Goal: Answer question/provide support: Share knowledge or assist other users

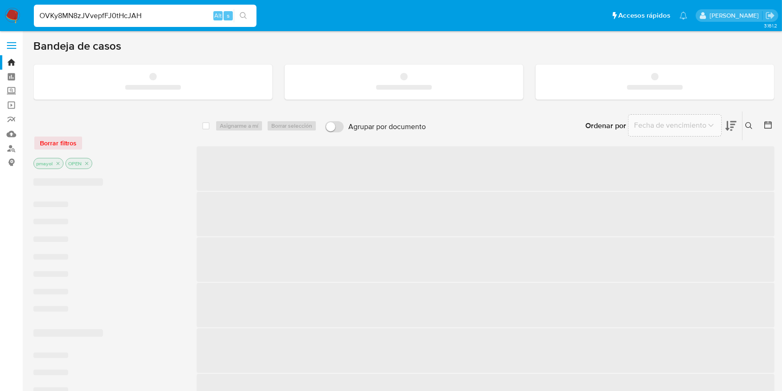
type input "OVKy8MN8zJVvepfFJ0tHcJAH"
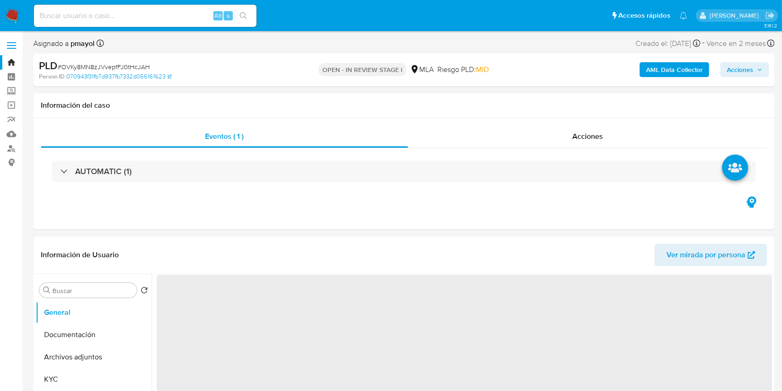
select select "10"
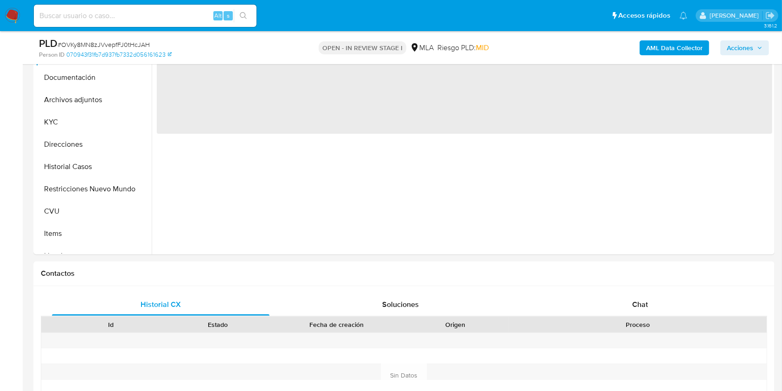
scroll to position [249, 0]
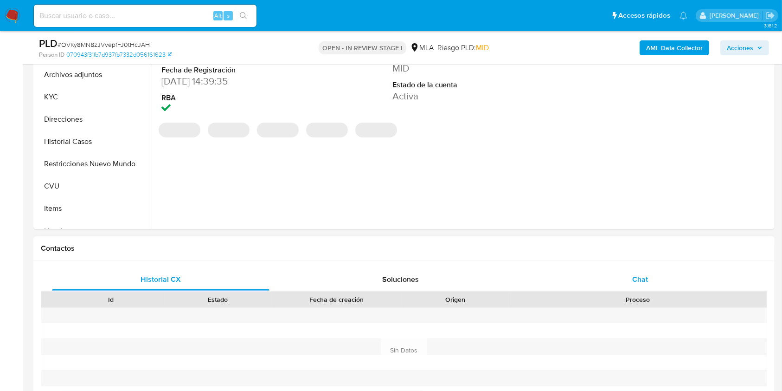
click at [614, 275] on div "Chat" at bounding box center [641, 279] width 218 height 22
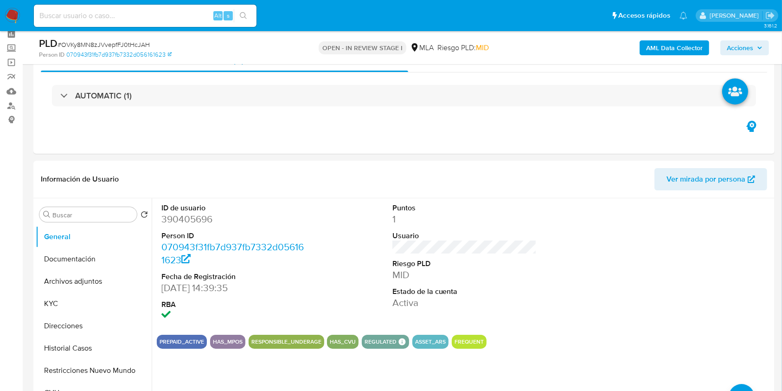
scroll to position [45, 0]
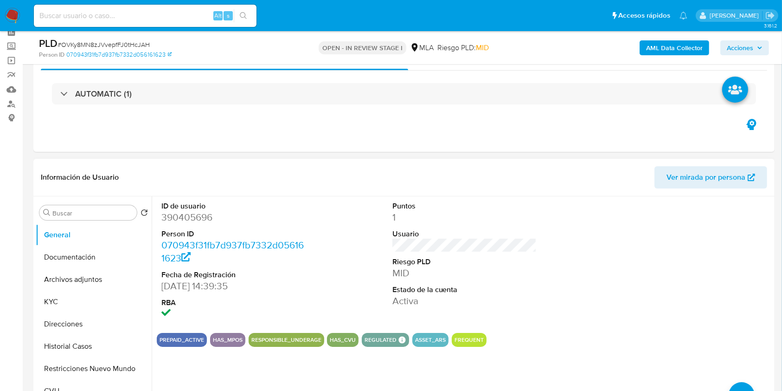
click at [197, 218] on dd "390405696" at bounding box center [233, 217] width 145 height 13
copy dd "390405696"
click at [95, 361] on button "Restricciones Nuevo Mundo" at bounding box center [90, 368] width 109 height 22
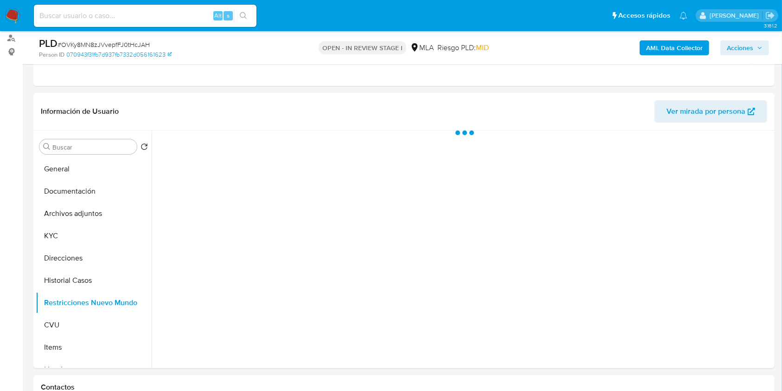
scroll to position [106, 0]
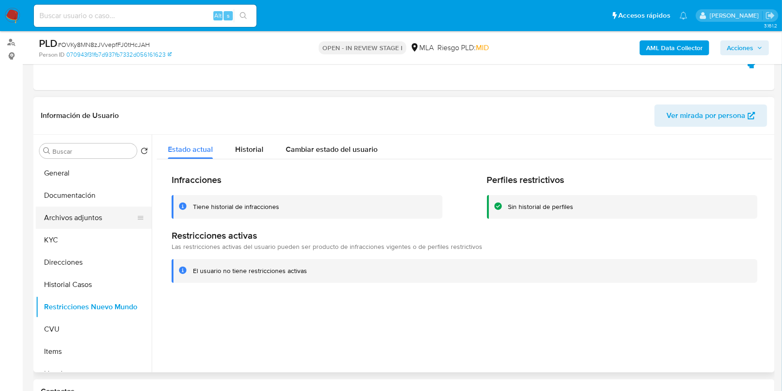
click at [90, 213] on button "Archivos adjuntos" at bounding box center [90, 217] width 109 height 22
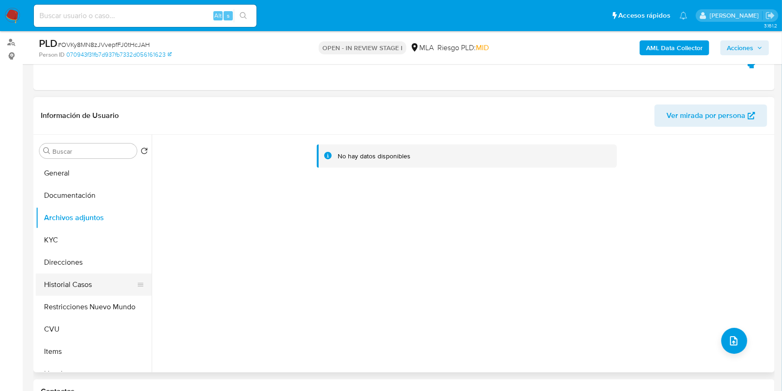
click at [96, 280] on button "Historial Casos" at bounding box center [90, 284] width 109 height 22
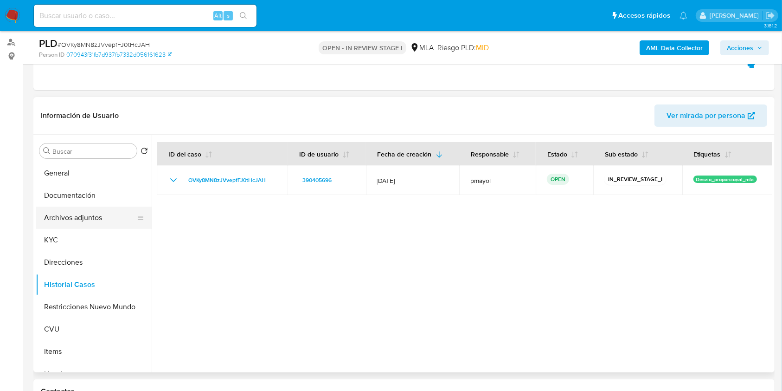
click at [102, 215] on button "Archivos adjuntos" at bounding box center [90, 217] width 109 height 22
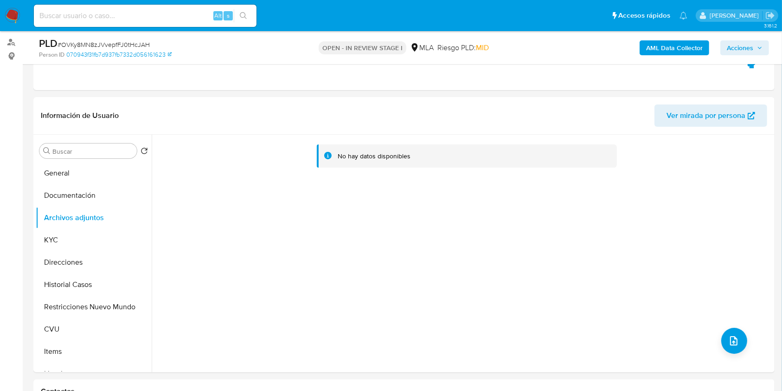
click at [697, 44] on b "AML Data Collector" at bounding box center [674, 47] width 57 height 15
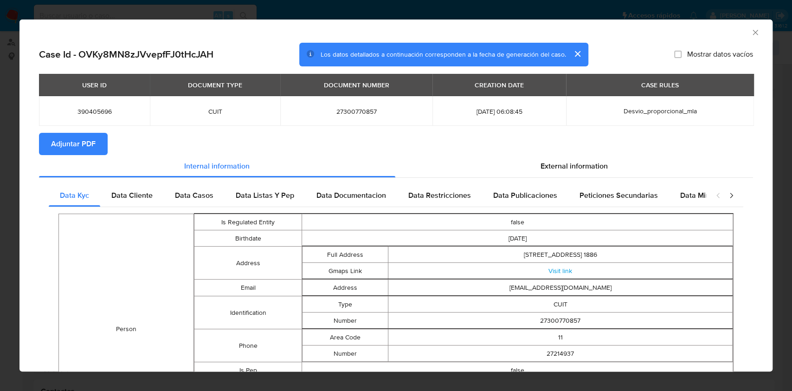
click at [750, 30] on icon "Cerrar ventana" at bounding box center [754, 32] width 9 height 9
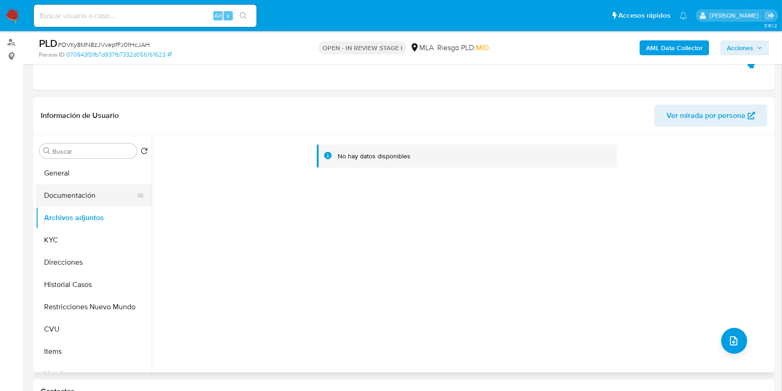
click at [58, 191] on button "Documentación" at bounding box center [90, 195] width 109 height 22
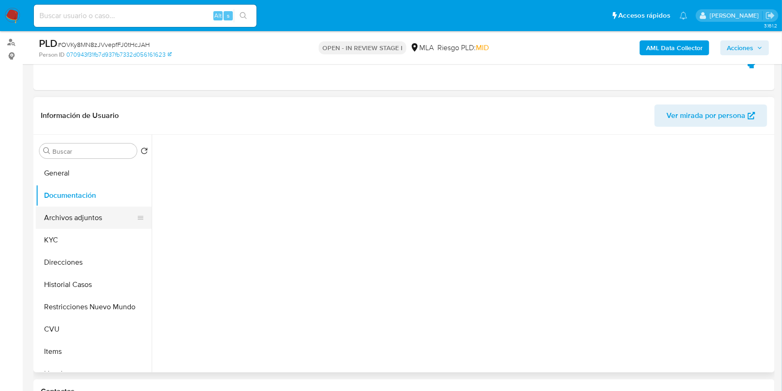
click at [71, 215] on button "Archivos adjuntos" at bounding box center [90, 217] width 109 height 22
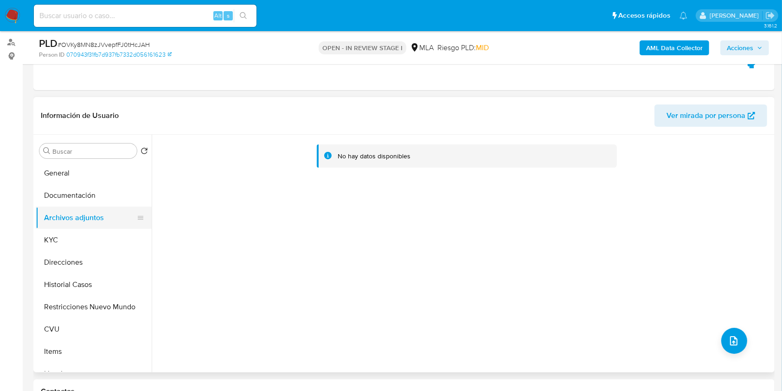
click at [76, 206] on button "Archivos adjuntos" at bounding box center [90, 217] width 109 height 22
click at [80, 202] on button "Documentación" at bounding box center [90, 195] width 109 height 22
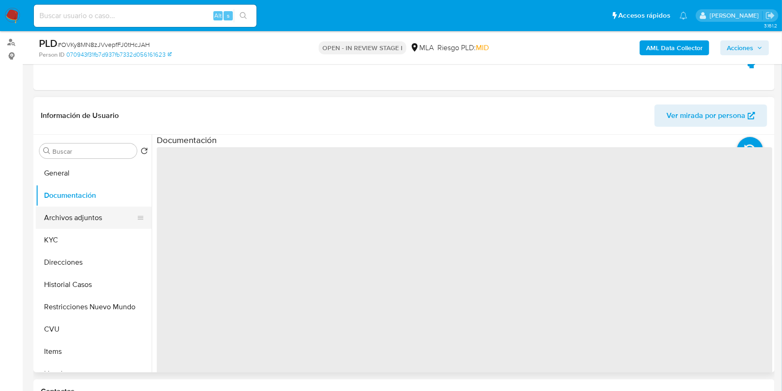
click at [87, 213] on button "Archivos adjuntos" at bounding box center [90, 217] width 109 height 22
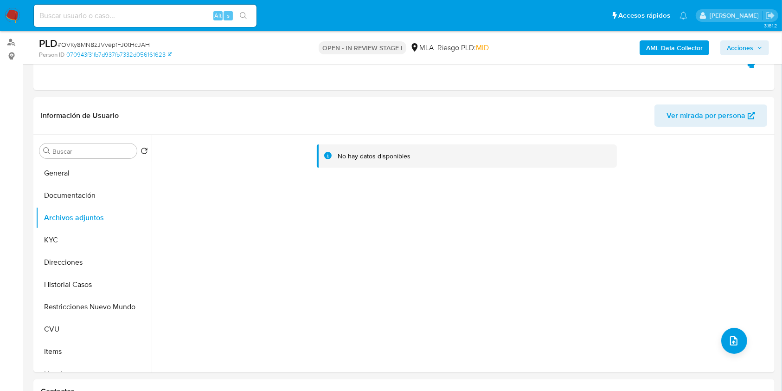
click at [657, 41] on b "AML Data Collector" at bounding box center [674, 47] width 57 height 15
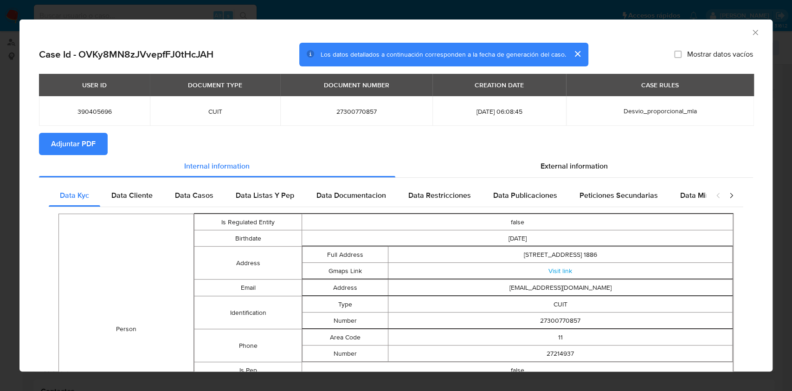
click at [750, 36] on icon "Cerrar ventana" at bounding box center [754, 32] width 9 height 9
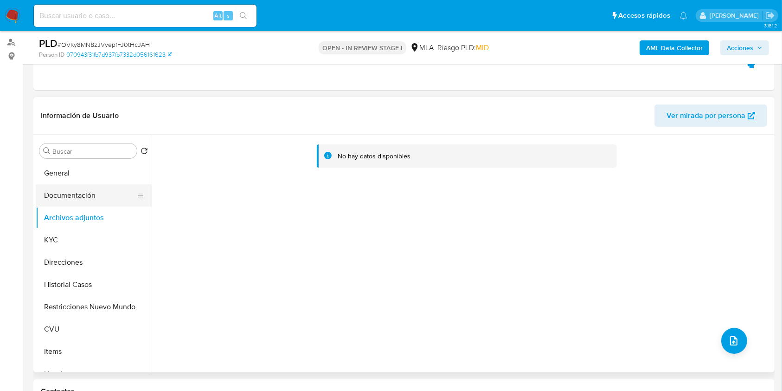
click at [89, 196] on button "Documentación" at bounding box center [90, 195] width 109 height 22
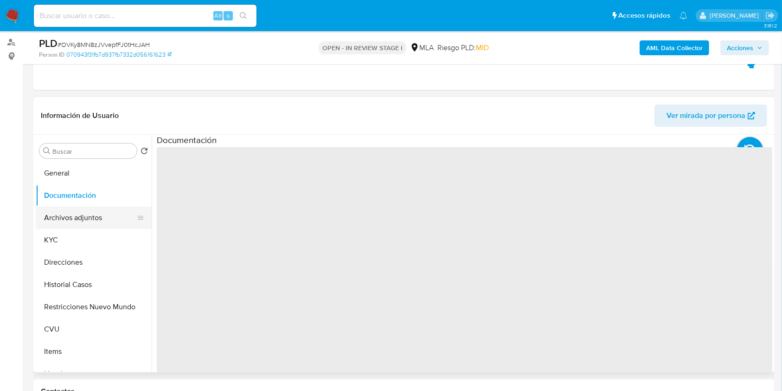
click at [85, 213] on button "Archivos adjuntos" at bounding box center [90, 217] width 109 height 22
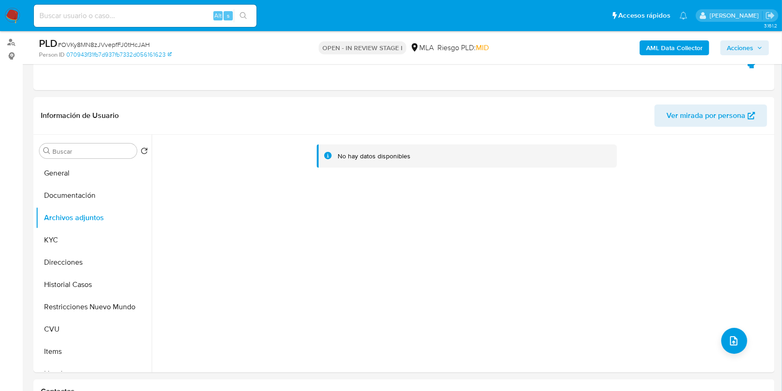
click at [668, 49] on b "AML Data Collector" at bounding box center [674, 47] width 57 height 15
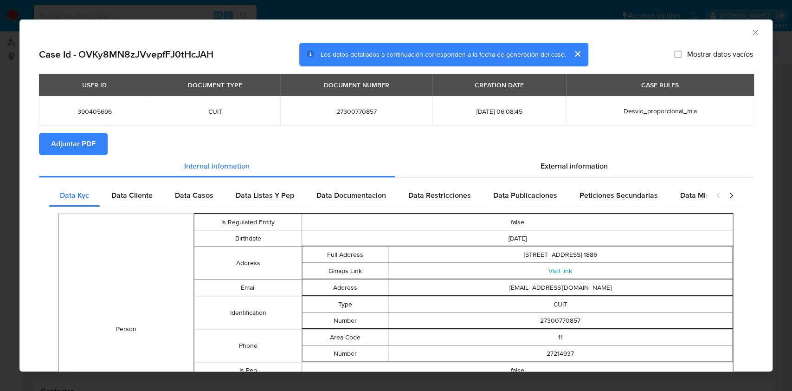
click at [71, 147] on span "Adjuntar PDF" at bounding box center [73, 144] width 45 height 20
click at [750, 34] on div "AML Data Collector" at bounding box center [395, 30] width 753 height 23
click at [752, 32] on icon "Cerrar ventana" at bounding box center [754, 32] width 5 height 5
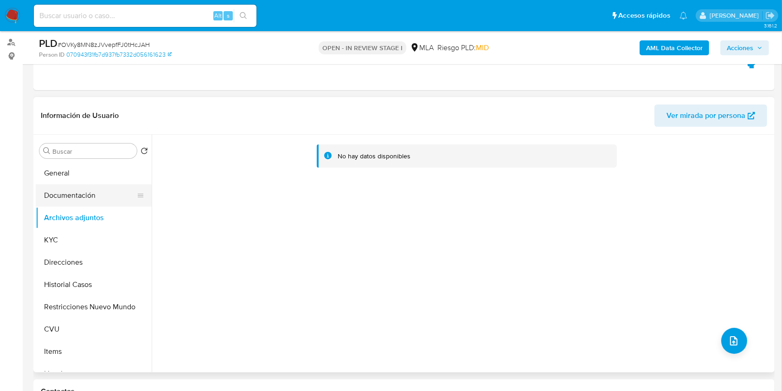
click at [101, 199] on button "Documentación" at bounding box center [90, 195] width 109 height 22
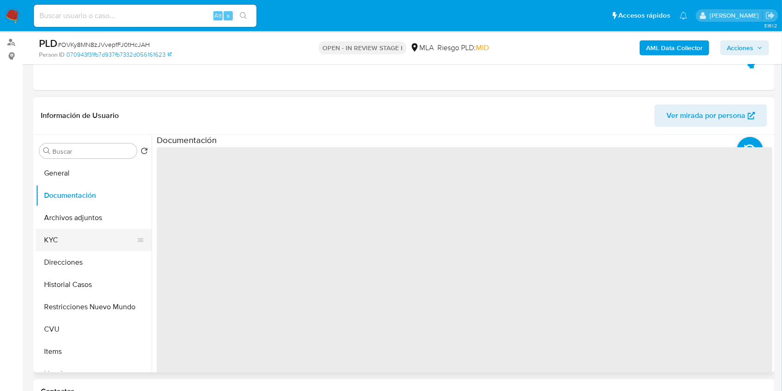
click at [94, 230] on button "KYC" at bounding box center [90, 240] width 109 height 22
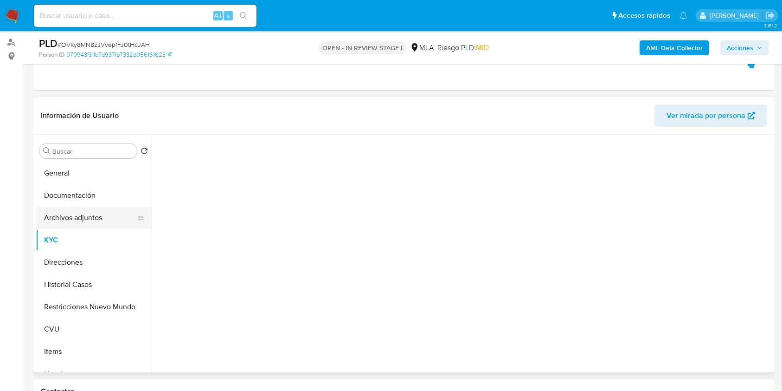
click at [94, 224] on button "Archivos adjuntos" at bounding box center [90, 217] width 109 height 22
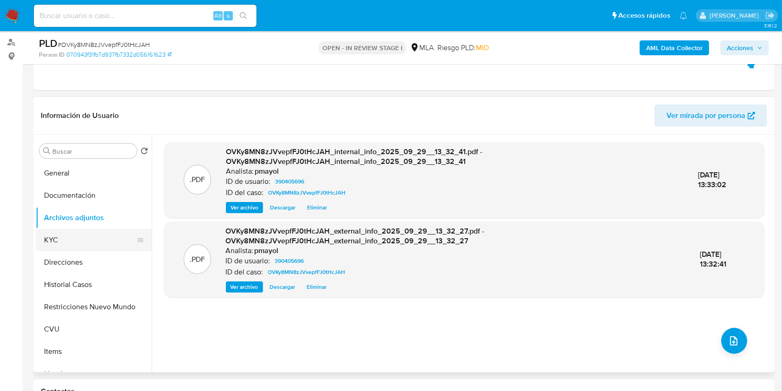
click at [60, 235] on button "KYC" at bounding box center [90, 240] width 109 height 22
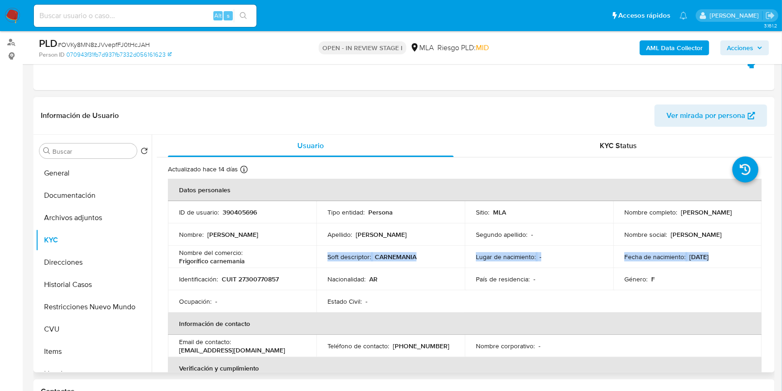
drag, startPoint x: 256, startPoint y: 260, endPoint x: 174, endPoint y: 268, distance: 82.5
click at [174, 268] on tbody "ID de usuario : 390405696 Tipo entidad : Persona Sitio : MLA Nombre completo : …" at bounding box center [465, 256] width 594 height 111
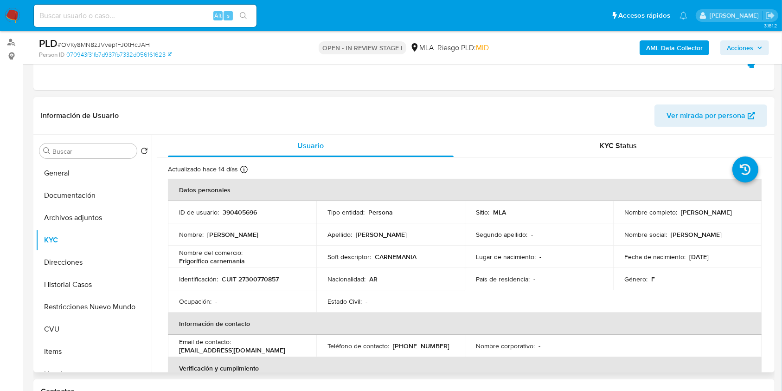
click at [206, 262] on p "Frigorífico carnemania" at bounding box center [212, 260] width 66 height 8
drag, startPoint x: 244, startPoint y: 262, endPoint x: 178, endPoint y: 262, distance: 66.8
click at [178, 262] on td "Nombre del comercio : Frigorífico carnemania" at bounding box center [242, 256] width 148 height 22
copy p "Frigorífico carnemania"
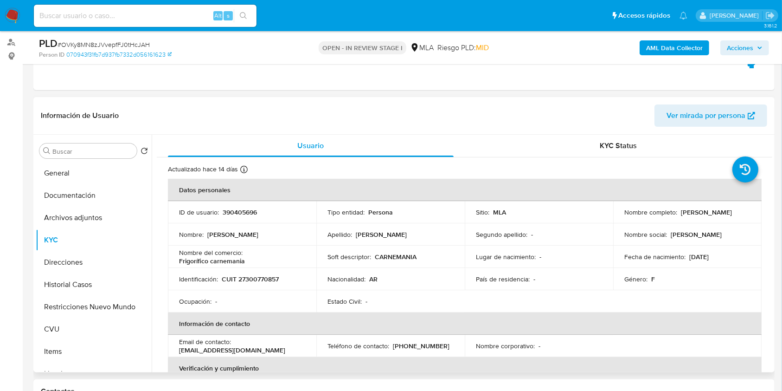
drag, startPoint x: 154, startPoint y: 219, endPoint x: 154, endPoint y: 229, distance: 9.8
click at [154, 229] on div "Usuario KYC Status Actualizado [DATE] Creado: [DATE] 22:41:30 Actualizado: [DAT…" at bounding box center [462, 253] width 621 height 237
click at [72, 265] on button "Direcciones" at bounding box center [90, 262] width 109 height 22
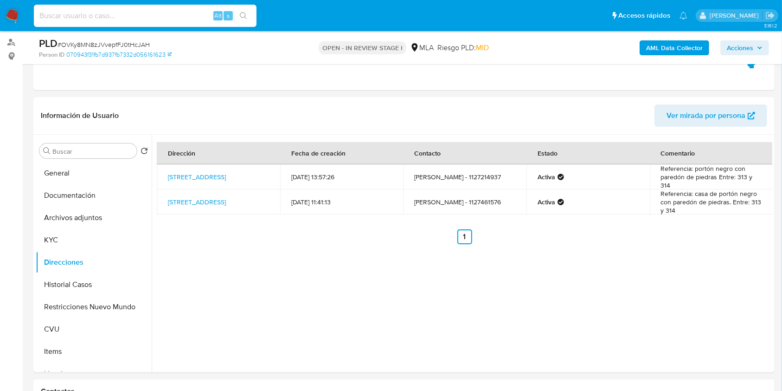
click at [179, 13] on input at bounding box center [145, 16] width 223 height 12
paste input "VF4mnFriIG8KioClWA1NUkuZ"
type input "VF4mnFriIG8KioClWA1NUkuZ"
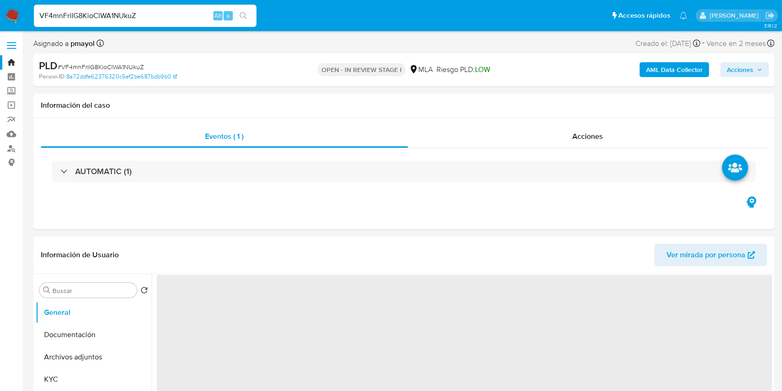
select select "10"
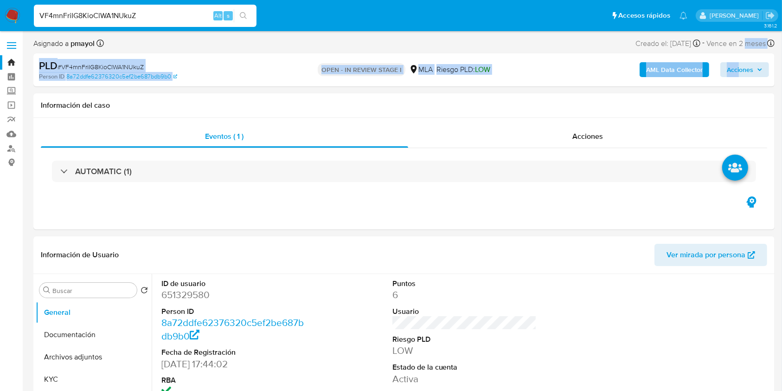
drag, startPoint x: 746, startPoint y: 37, endPoint x: 741, endPoint y: 73, distance: 36.5
click at [741, 73] on div "Asignado a pmayol Asignado el: [DATE] 10:31:53 Creado el: [DATE] Creado el: [DA…" at bounding box center [403, 61] width 741 height 49
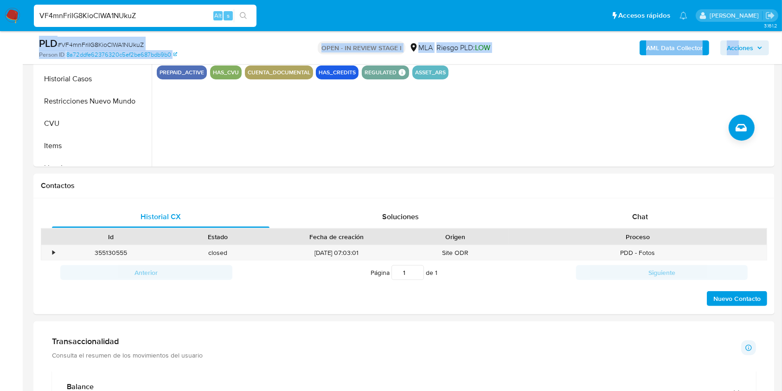
scroll to position [345, 0]
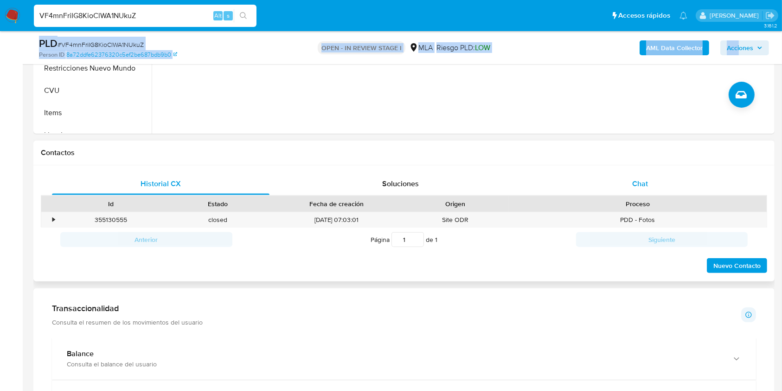
click at [664, 180] on div "Chat" at bounding box center [641, 184] width 218 height 22
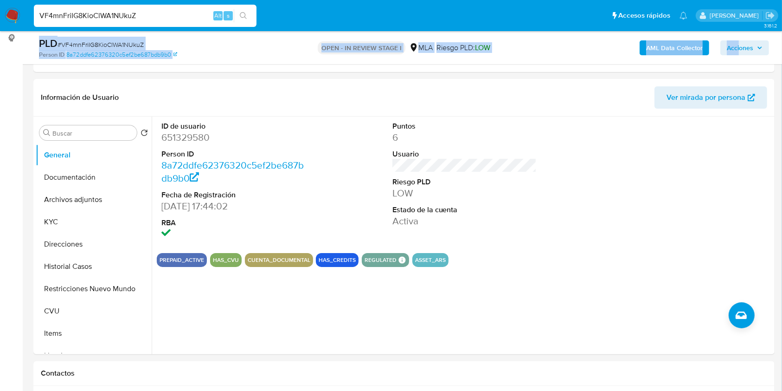
scroll to position [116, 0]
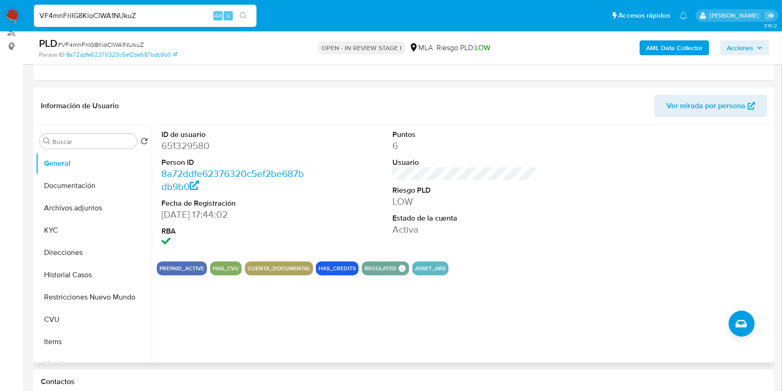
click at [190, 150] on dd "651329580" at bounding box center [233, 145] width 145 height 13
copy dd "651329580"
click at [83, 221] on button "KYC" at bounding box center [90, 230] width 109 height 22
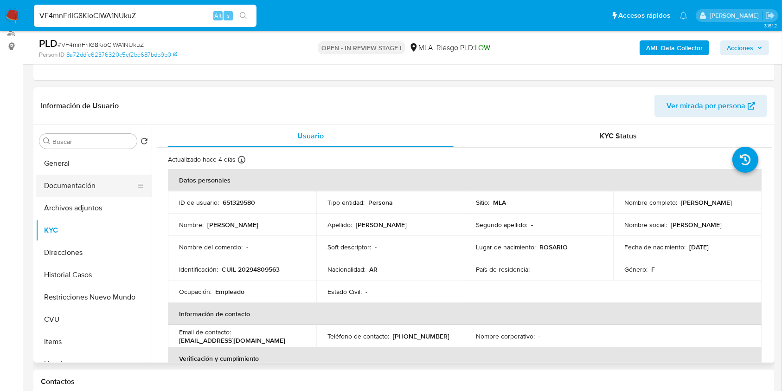
click at [77, 190] on button "Documentación" at bounding box center [90, 185] width 109 height 22
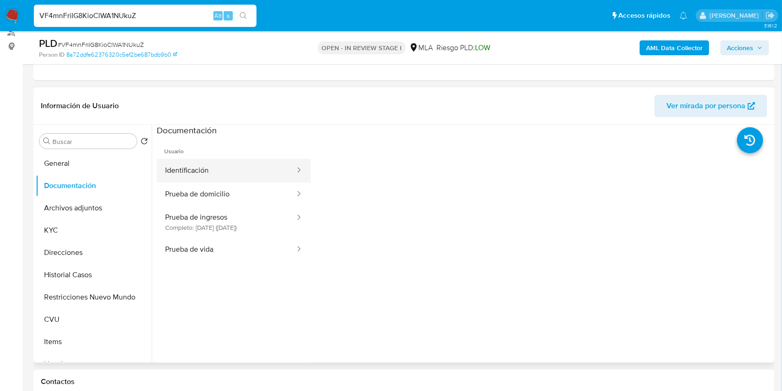
click at [245, 168] on button "Identificación" at bounding box center [226, 171] width 139 height 24
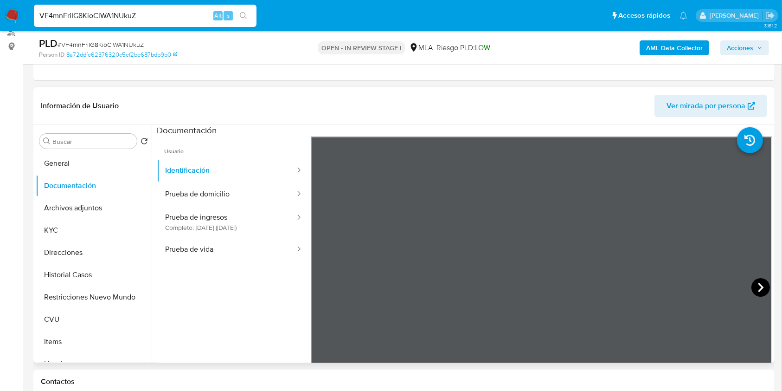
click at [765, 289] on icon at bounding box center [760, 287] width 19 height 19
click at [319, 285] on icon at bounding box center [322, 286] width 6 height 9
click at [706, 108] on span "Ver mirada por persona" at bounding box center [706, 106] width 79 height 22
click at [5, 14] on img at bounding box center [13, 16] width 16 height 16
click at [7, 14] on img at bounding box center [13, 16] width 16 height 16
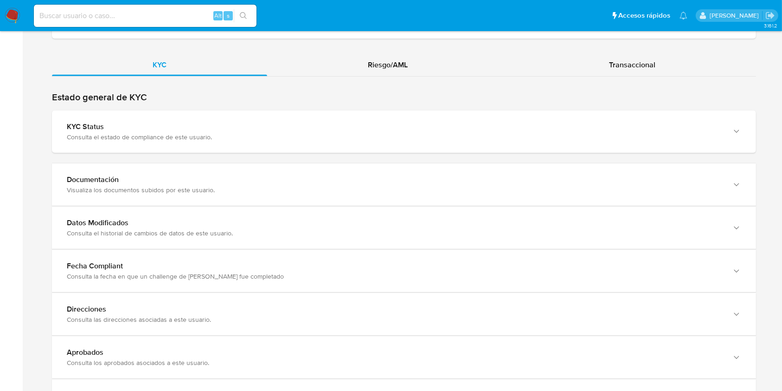
scroll to position [841, 0]
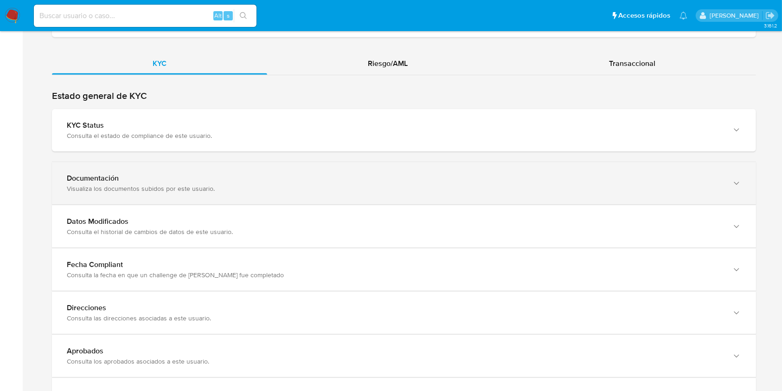
click at [726, 184] on div "Documentación Visualiza los documentos subidos por este usuario." at bounding box center [404, 183] width 704 height 42
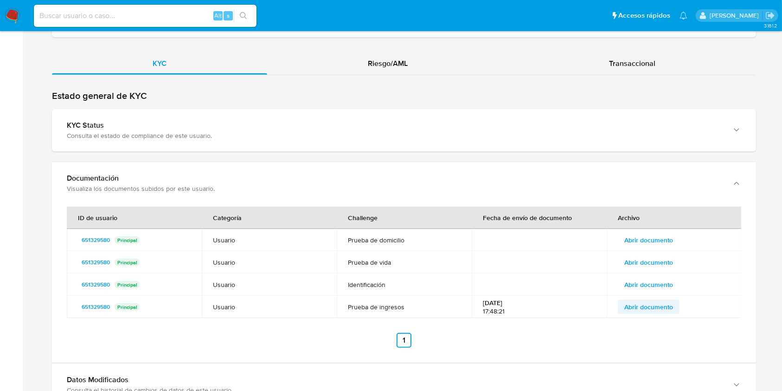
click at [670, 305] on span "Abrir documento" at bounding box center [648, 306] width 49 height 13
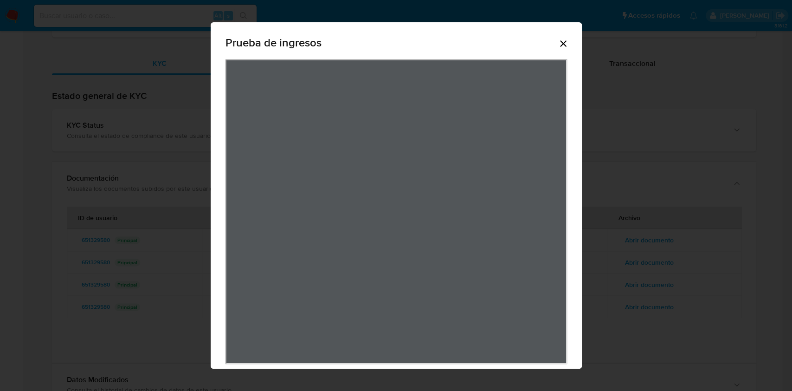
click at [564, 42] on div "Prueba de ingresos" at bounding box center [396, 201] width 371 height 359
click at [561, 40] on icon "Cerrar" at bounding box center [563, 43] width 11 height 11
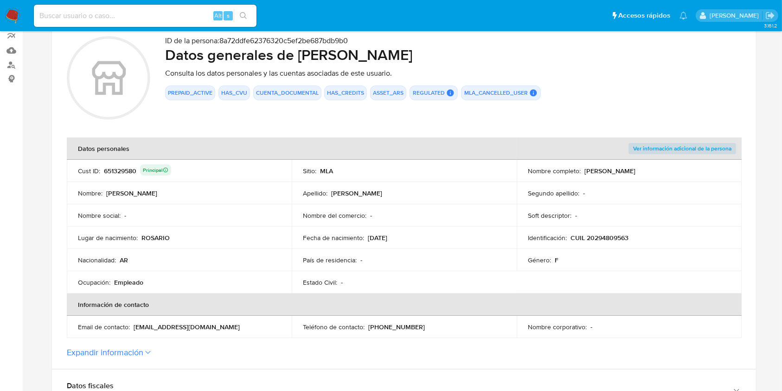
scroll to position [85, 0]
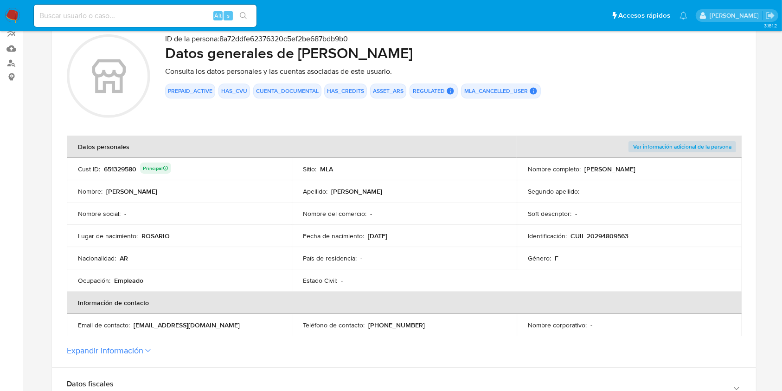
click at [613, 236] on p "CUIL 20294809563" at bounding box center [600, 235] width 58 height 8
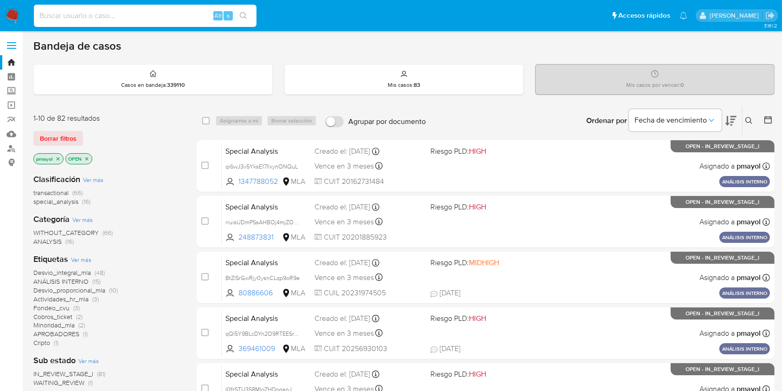
click at [147, 20] on input at bounding box center [145, 16] width 223 height 12
paste input "VF4mnFriIG8KioClWA1NUkuZ"
type input "VF4mnFriIG8KioClWA1NUkuZ"
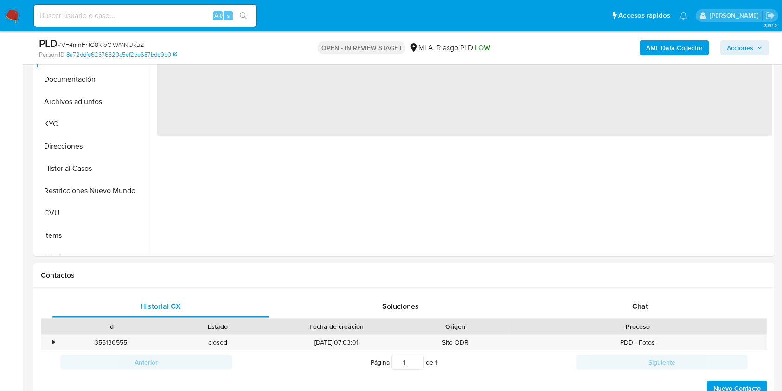
select select "10"
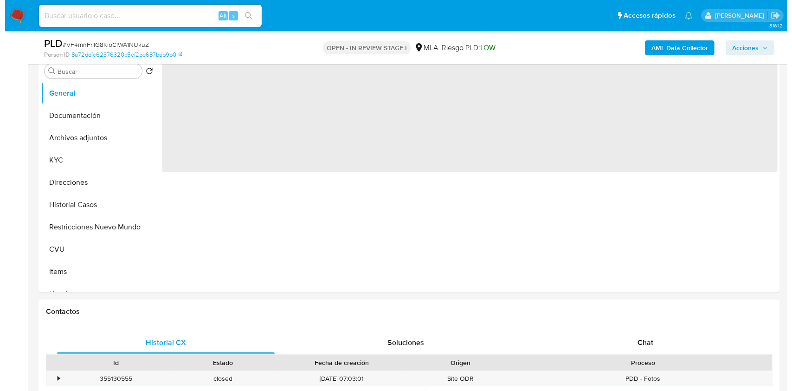
scroll to position [160, 0]
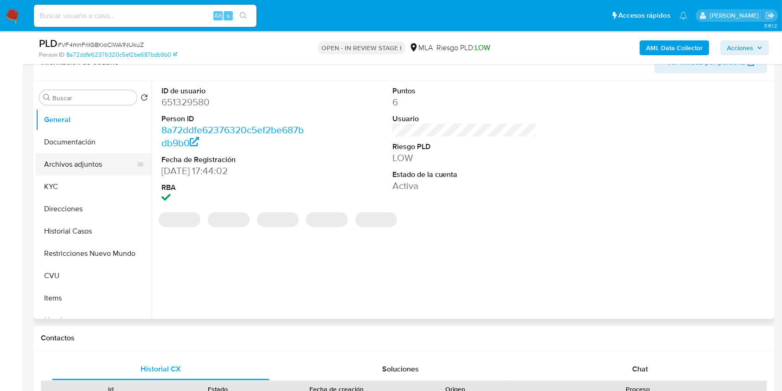
click at [99, 166] on button "Archivos adjuntos" at bounding box center [90, 164] width 109 height 22
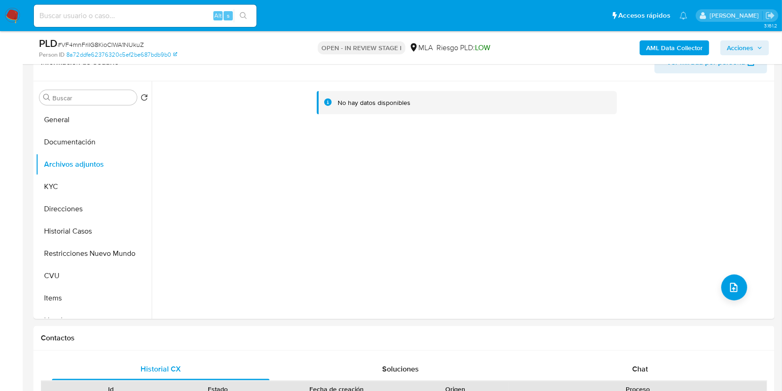
click at [670, 49] on b "AML Data Collector" at bounding box center [674, 47] width 57 height 15
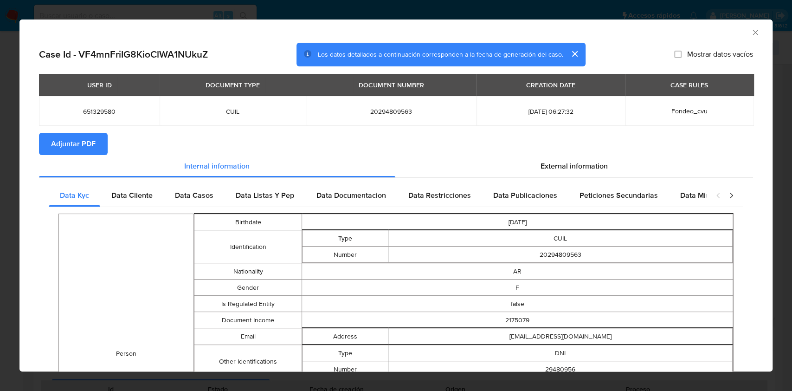
click at [60, 141] on span "Adjuntar PDF" at bounding box center [73, 144] width 45 height 20
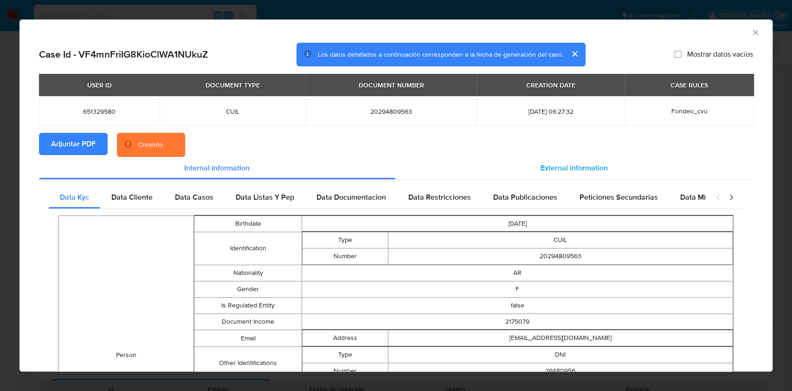
click at [521, 169] on div "External information" at bounding box center [574, 168] width 358 height 22
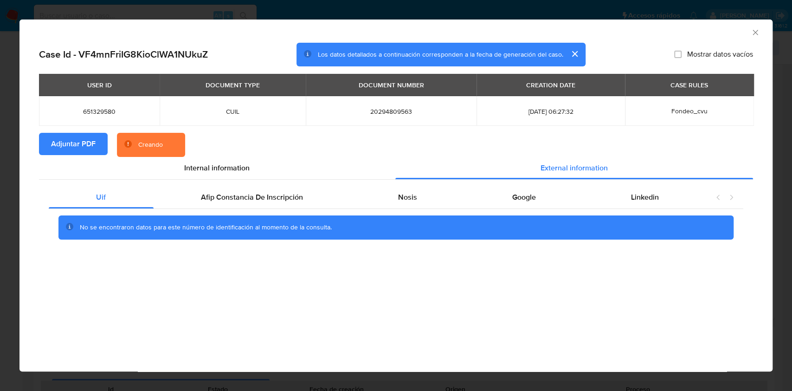
click at [756, 28] on icon "Cerrar ventana" at bounding box center [754, 32] width 9 height 9
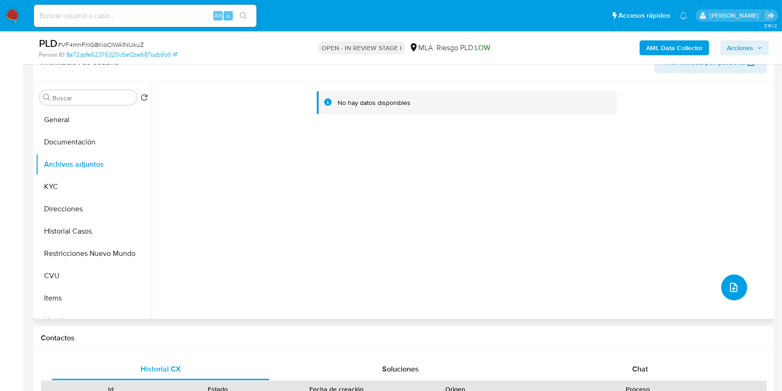
click at [731, 284] on icon "upload-file" at bounding box center [733, 287] width 11 height 11
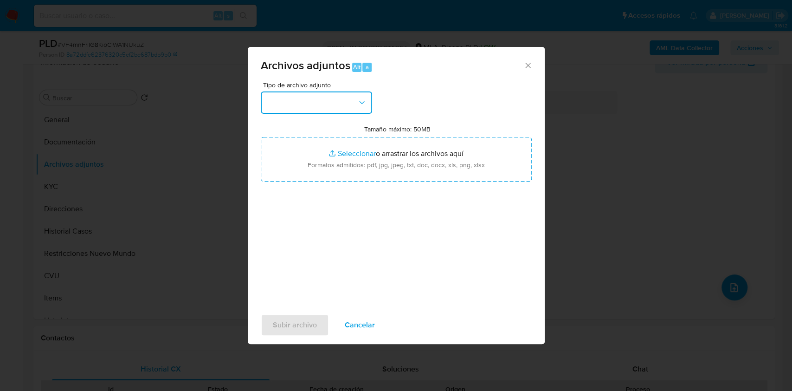
click at [354, 96] on button "button" at bounding box center [316, 102] width 111 height 22
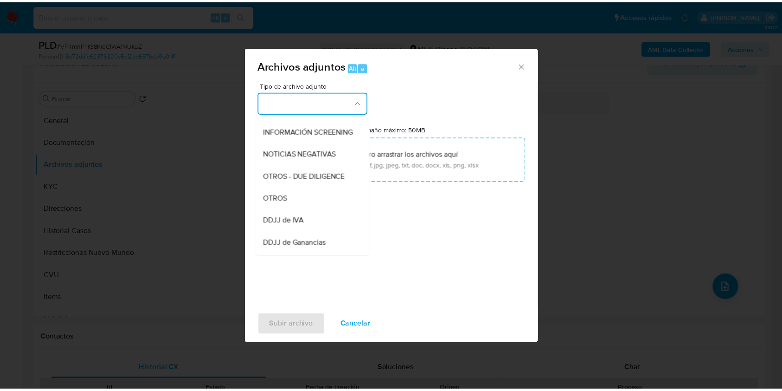
scroll to position [126, 0]
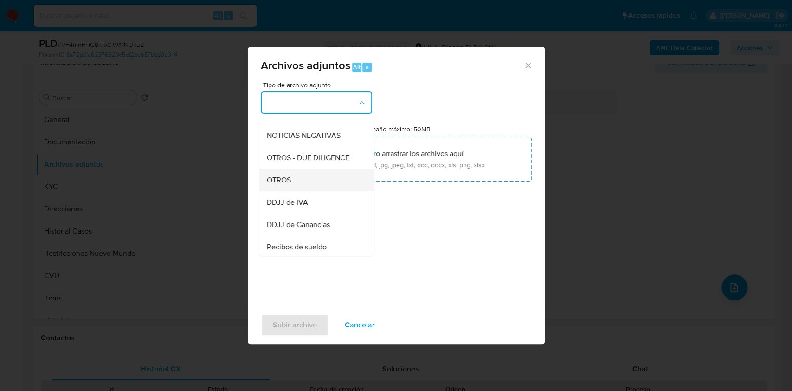
click at [308, 189] on div "OTROS" at bounding box center [313, 180] width 95 height 22
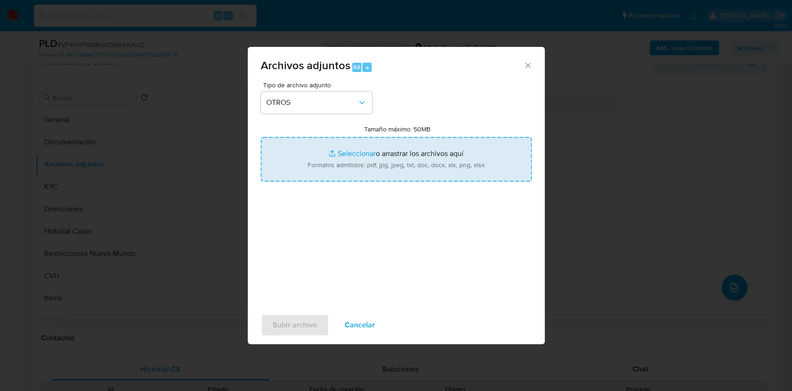
click at [366, 158] on input "Tamaño máximo: 50MB Seleccionar archivos" at bounding box center [396, 159] width 271 height 45
type input "C:\fakepath\Caselog VF4mnFriIG8KioClWA1NUkuZ.docx"
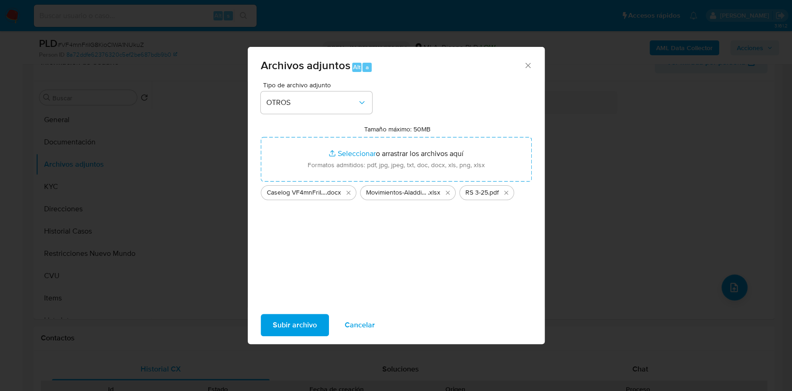
click at [282, 319] on span "Subir archivo" at bounding box center [295, 324] width 44 height 20
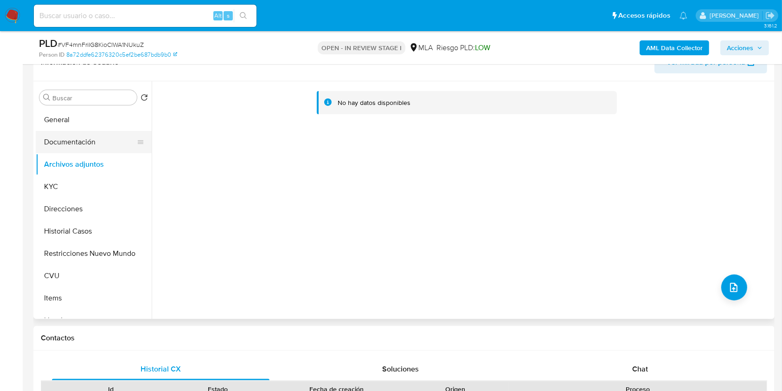
click at [73, 135] on button "Documentación" at bounding box center [90, 142] width 109 height 22
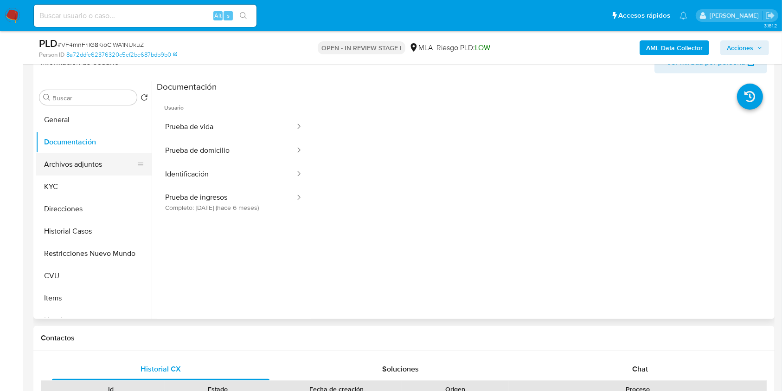
click at [81, 157] on button "Archivos adjuntos" at bounding box center [90, 164] width 109 height 22
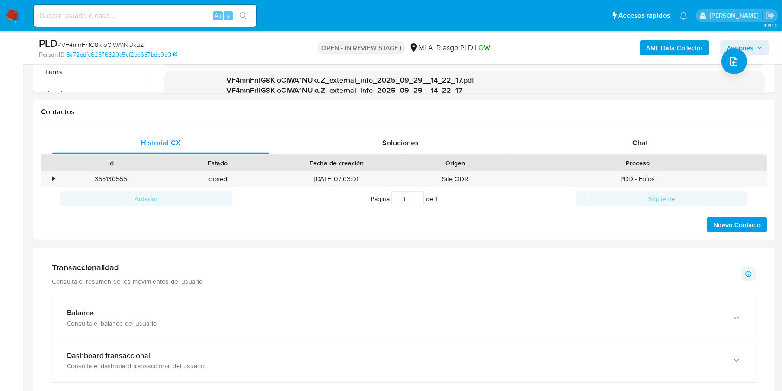
scroll to position [382, 0]
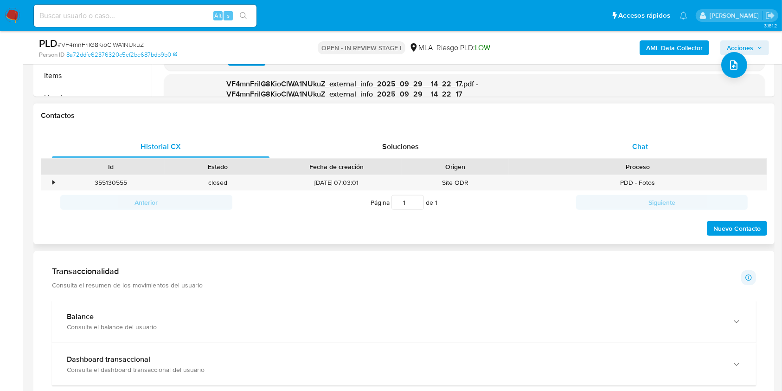
click at [667, 147] on div "Chat" at bounding box center [641, 146] width 218 height 22
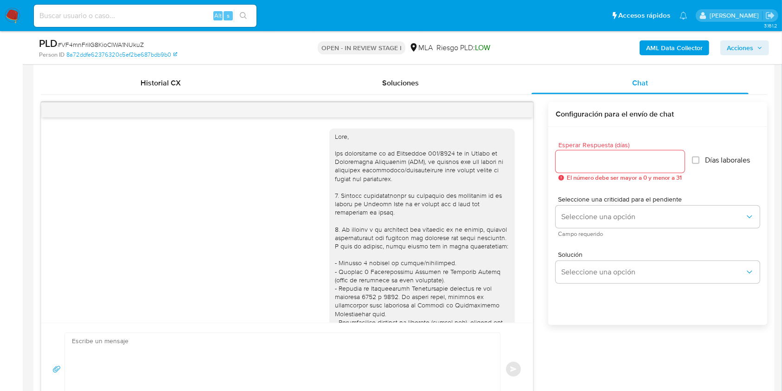
scroll to position [524, 0]
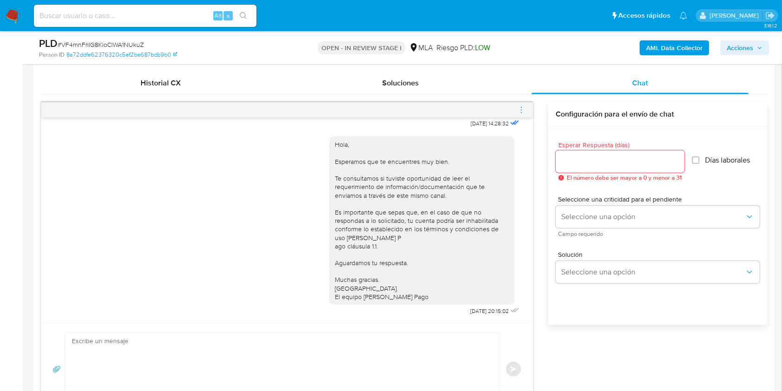
click at [527, 109] on div at bounding box center [287, 110] width 492 height 15
click at [520, 106] on icon "menu-action" at bounding box center [521, 110] width 8 height 8
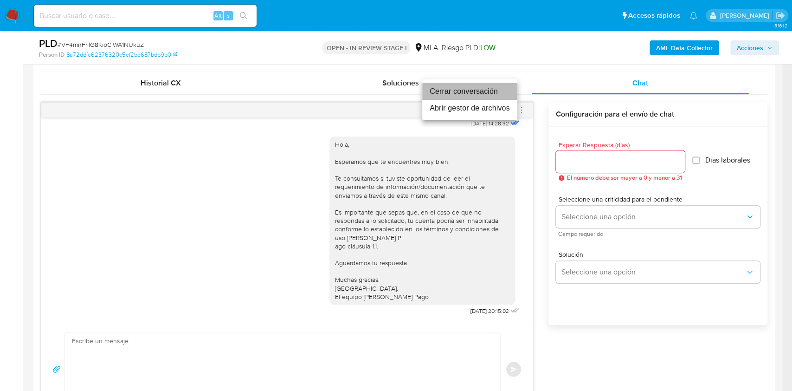
click at [449, 96] on li "Cerrar conversación" at bounding box center [469, 91] width 95 height 17
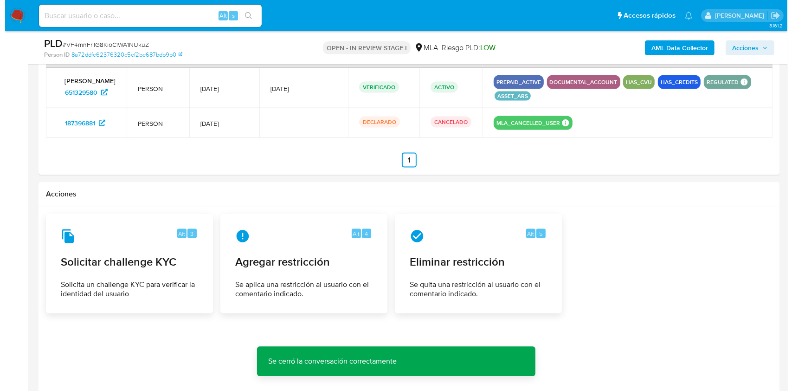
scroll to position [1468, 0]
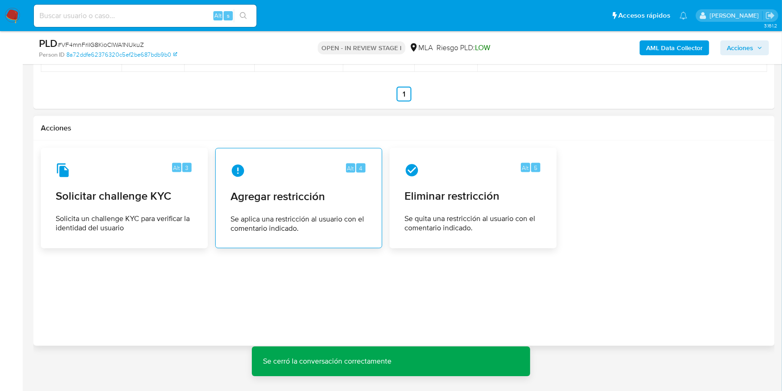
click at [326, 184] on div "Alt 4 Agregar restricción Se aplica una restricción al usuario con el comentari…" at bounding box center [298, 198] width 151 height 84
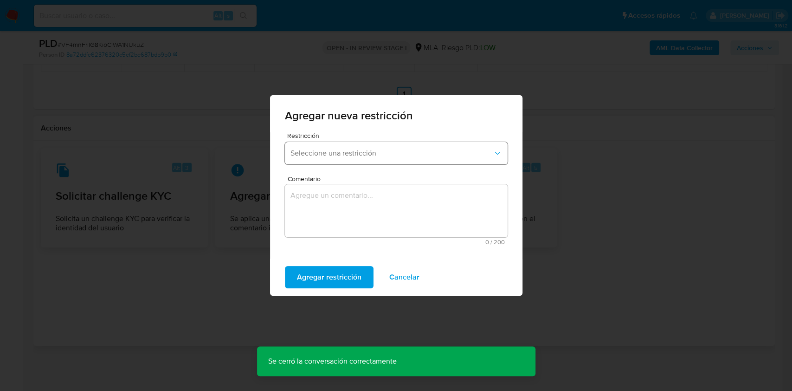
click at [391, 153] on span "Seleccione una restricción" at bounding box center [391, 152] width 202 height 9
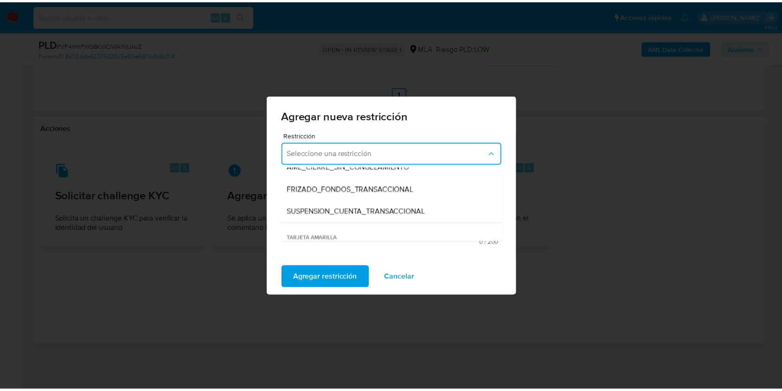
scroll to position [111, 0]
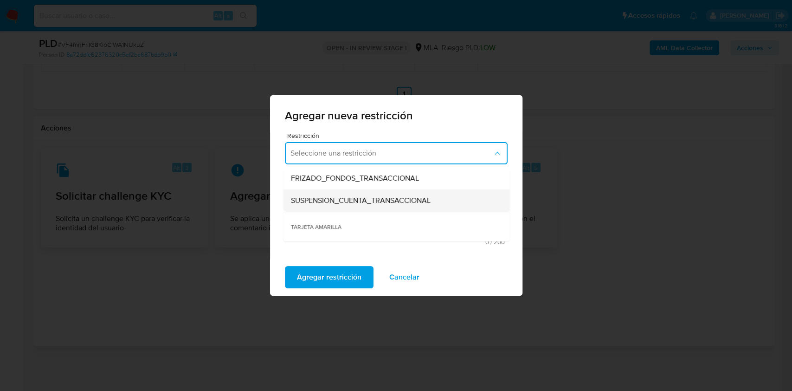
click at [405, 197] on span "SUSPENSION_CUENTA_TRANSACCIONAL" at bounding box center [360, 200] width 140 height 9
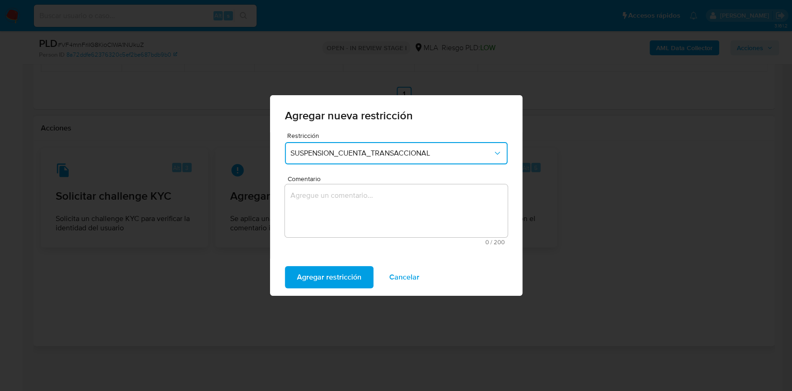
click at [386, 217] on textarea "Comentario" at bounding box center [396, 210] width 223 height 53
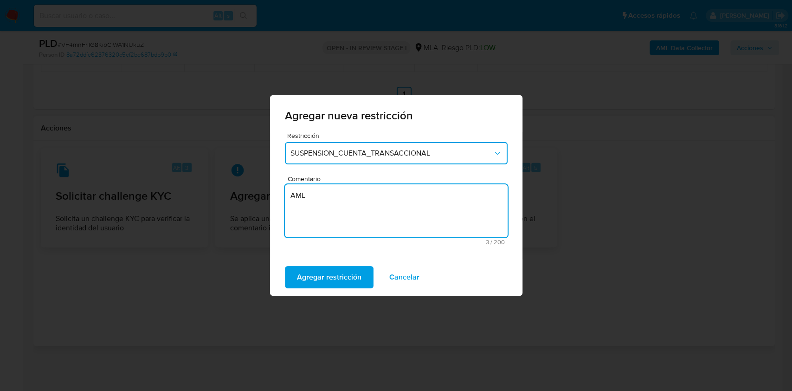
type textarea "AML"
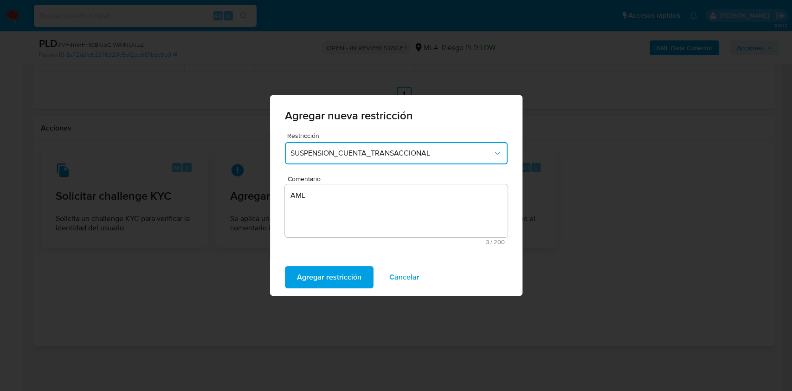
click at [349, 290] on div "Agregar restricción Cancelar" at bounding box center [396, 276] width 252 height 37
click at [347, 283] on span "Agregar restricción" at bounding box center [329, 277] width 64 height 20
click at [312, 270] on span "Confirmar" at bounding box center [313, 277] width 33 height 20
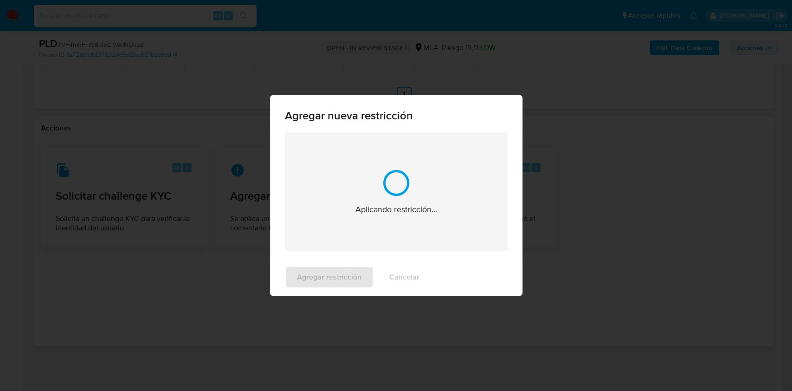
click at [312, 270] on div "Agregar restricción Cancelar" at bounding box center [396, 276] width 252 height 37
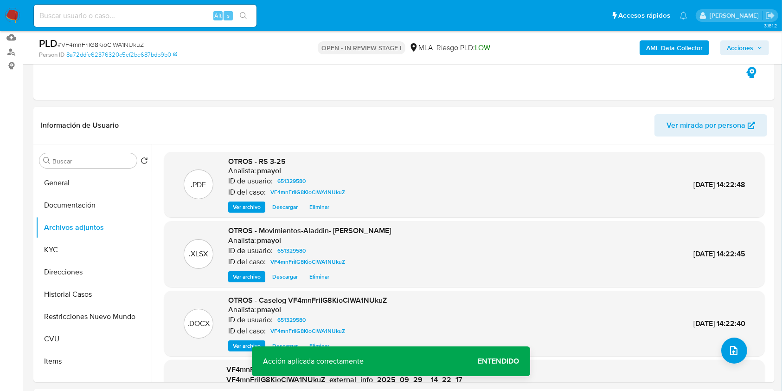
scroll to position [95, 0]
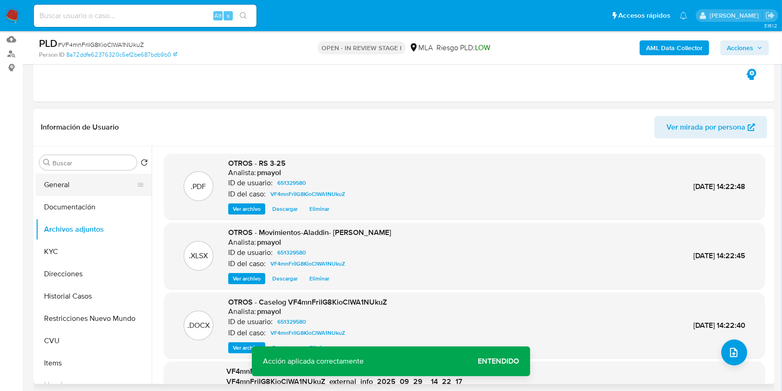
click at [77, 182] on button "General" at bounding box center [90, 184] width 109 height 22
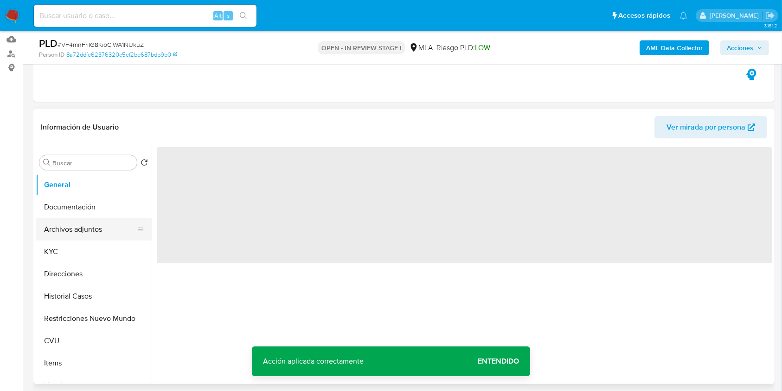
click at [80, 226] on button "Archivos adjuntos" at bounding box center [90, 229] width 109 height 22
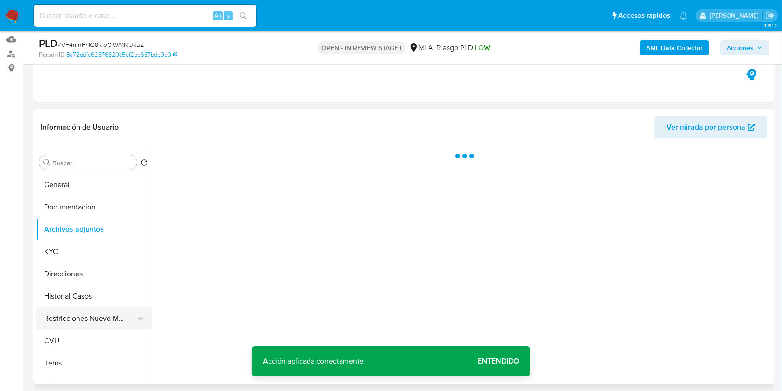
click at [94, 318] on button "Restricciones Nuevo Mundo" at bounding box center [90, 318] width 109 height 22
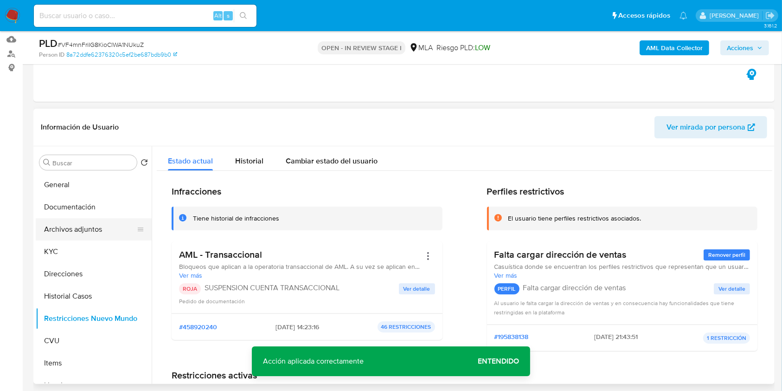
click at [100, 221] on button "Archivos adjuntos" at bounding box center [90, 229] width 109 height 22
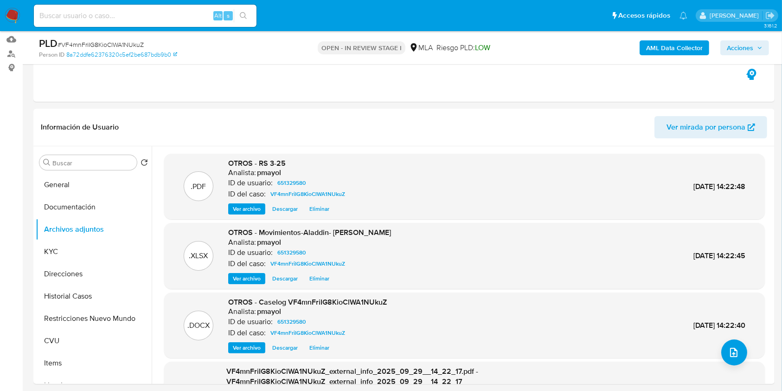
click at [743, 45] on span "Acciones" at bounding box center [740, 47] width 26 height 15
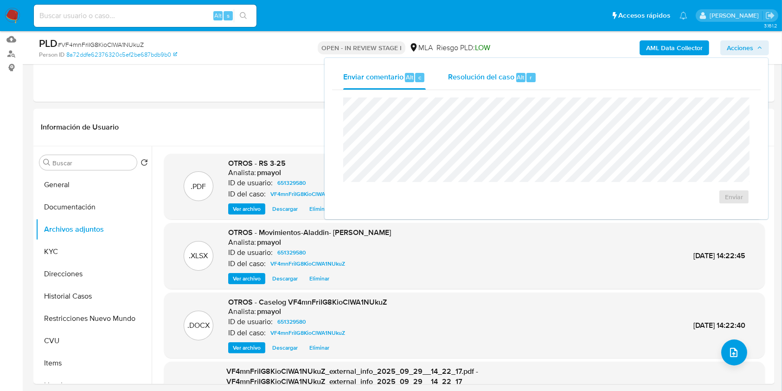
click at [478, 76] on span "Resolución del caso" at bounding box center [481, 76] width 66 height 11
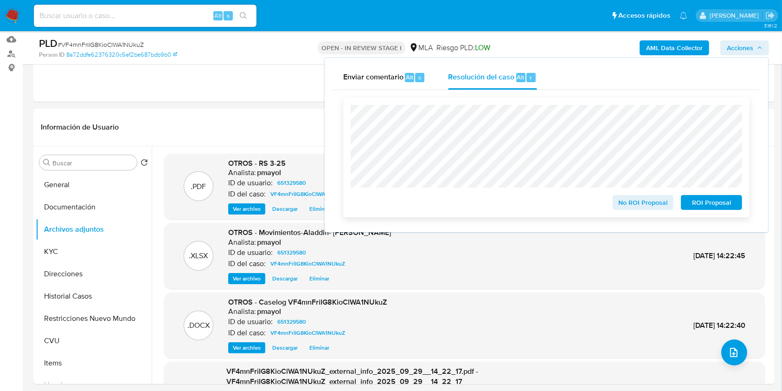
click at [711, 205] on span "ROI Proposal" at bounding box center [711, 202] width 48 height 13
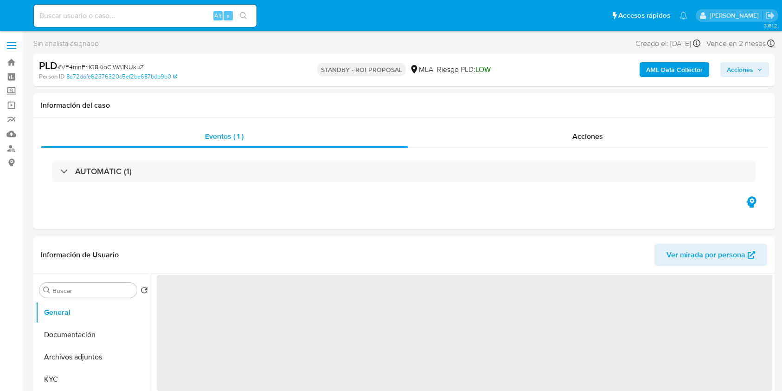
select select "10"
